Goal: Navigation & Orientation: Find specific page/section

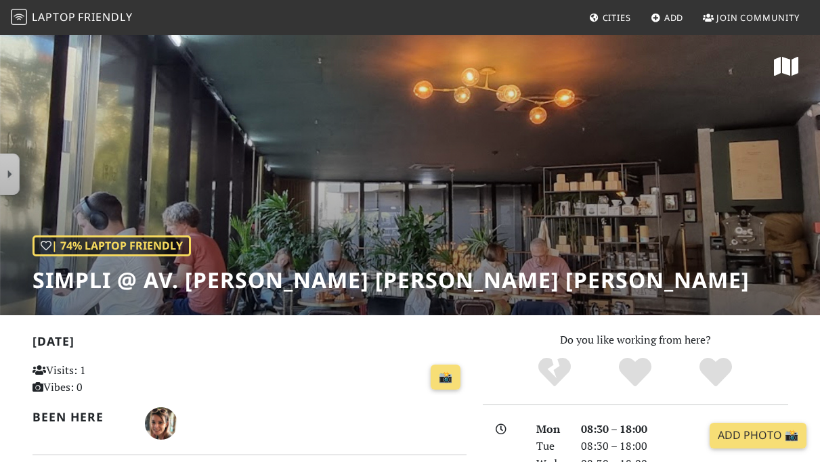
click at [103, 18] on span "Friendly" at bounding box center [105, 16] width 54 height 15
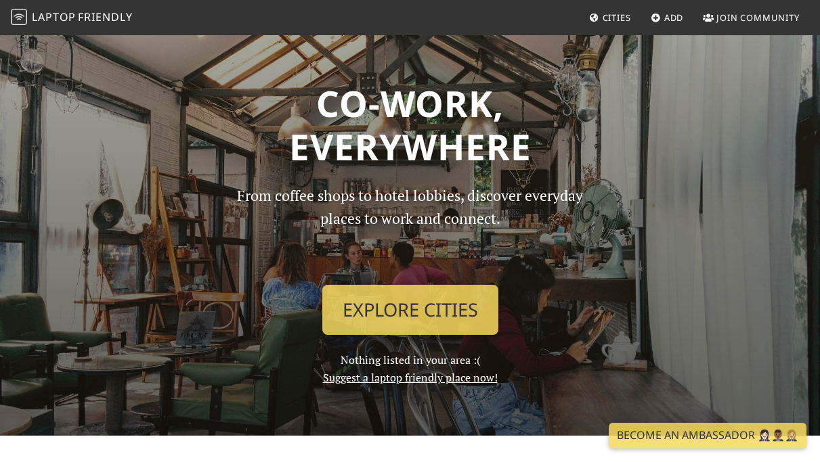
scroll to position [3, 0]
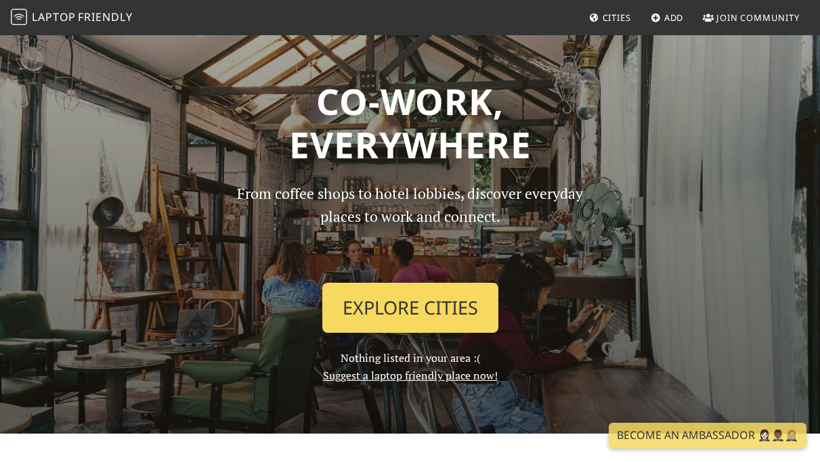
click at [415, 315] on link "Explore Cities" at bounding box center [410, 308] width 176 height 50
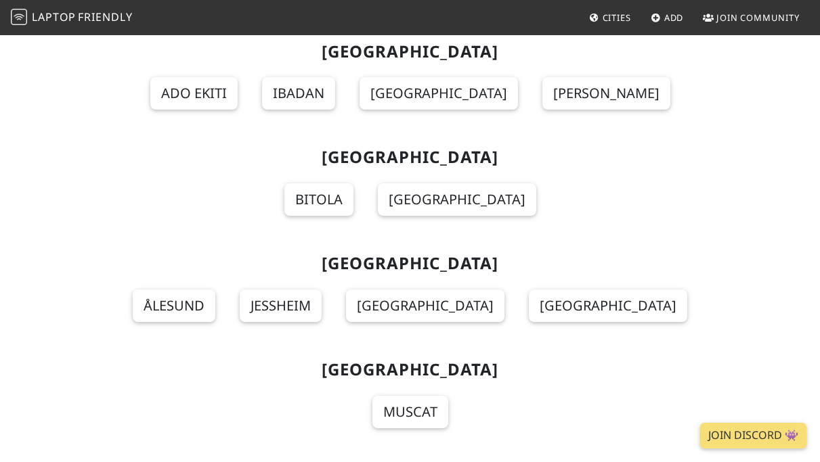
scroll to position [11513, 0]
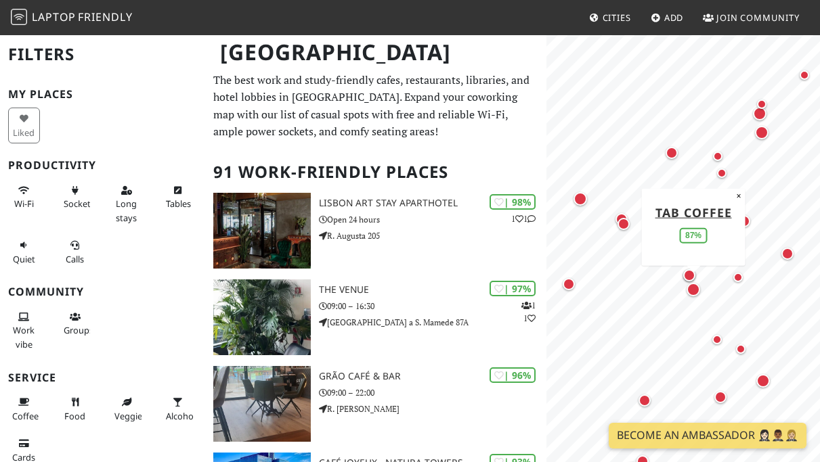
click at [693, 293] on div "Map marker" at bounding box center [694, 290] width 14 height 14
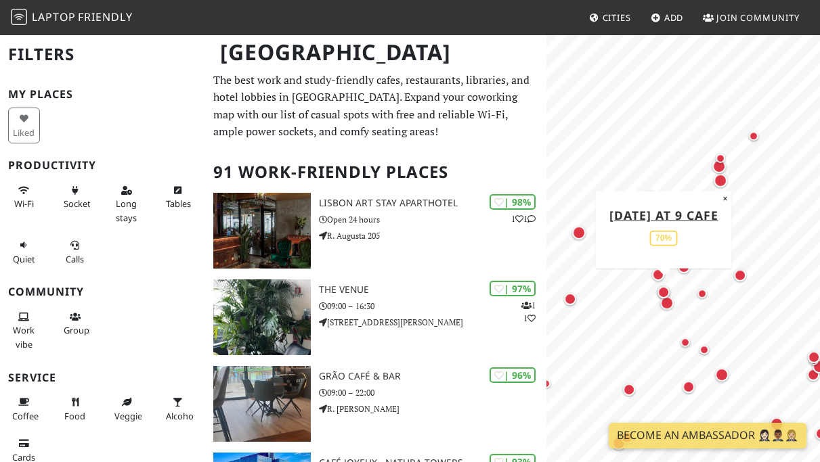
click at [662, 293] on div "Map marker" at bounding box center [663, 292] width 12 height 12
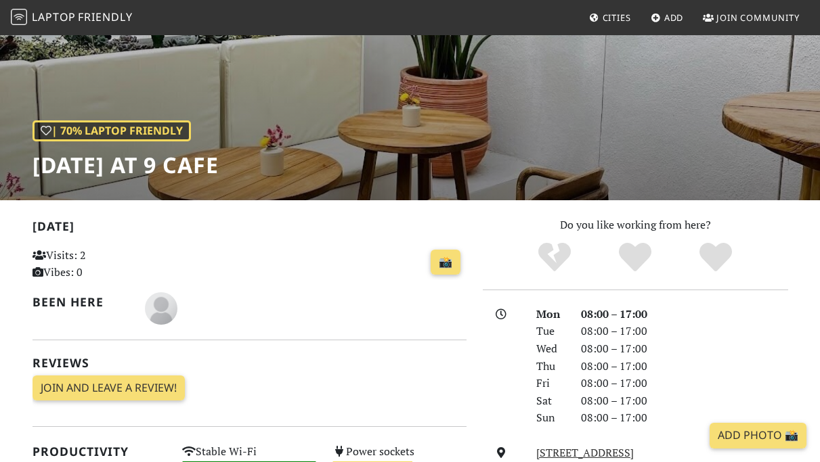
scroll to position [116, 0]
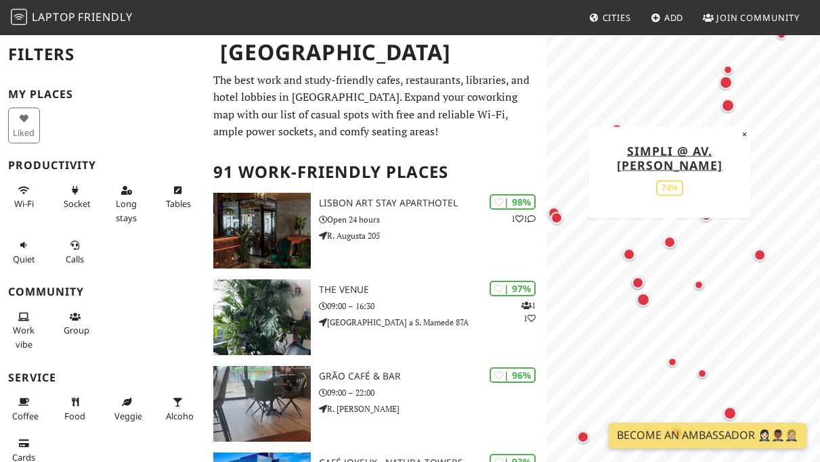
click at [672, 238] on div "Map marker" at bounding box center [670, 242] width 12 height 12
